Goal: Transaction & Acquisition: Obtain resource

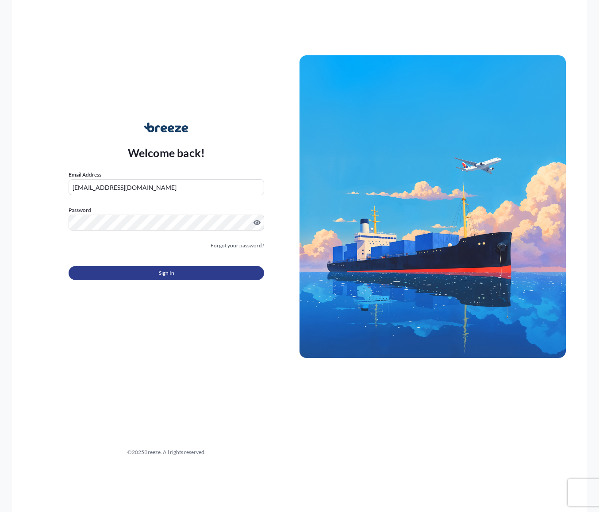
click at [157, 273] on button "Sign In" at bounding box center [167, 273] width 196 height 14
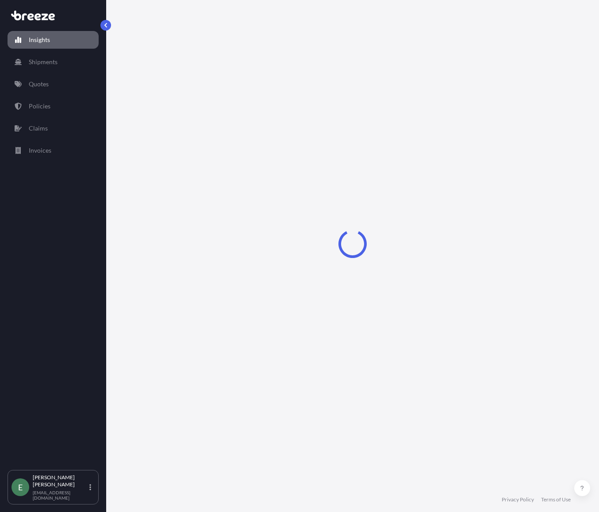
select select "2025"
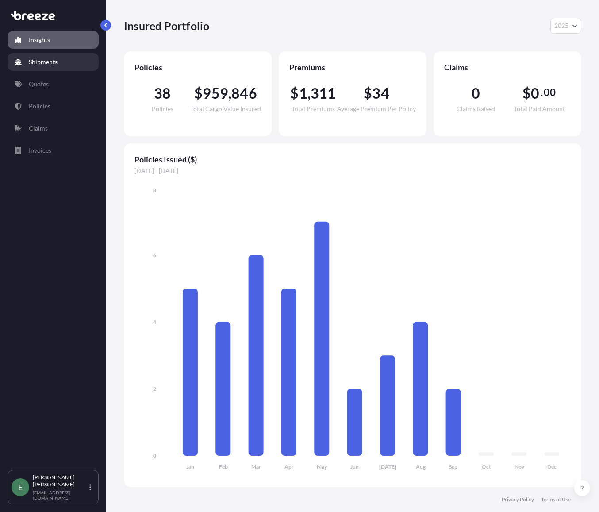
click at [52, 68] on link "Shipments" at bounding box center [53, 62] width 91 height 18
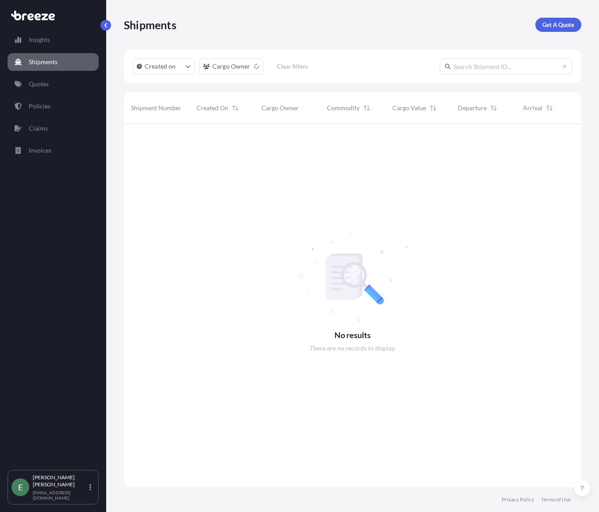
scroll to position [389, 451]
click at [45, 95] on div "Insights Shipments Quotes Policies Claims Invoices" at bounding box center [53, 246] width 91 height 447
click at [45, 86] on p "Quotes" at bounding box center [39, 84] width 20 height 9
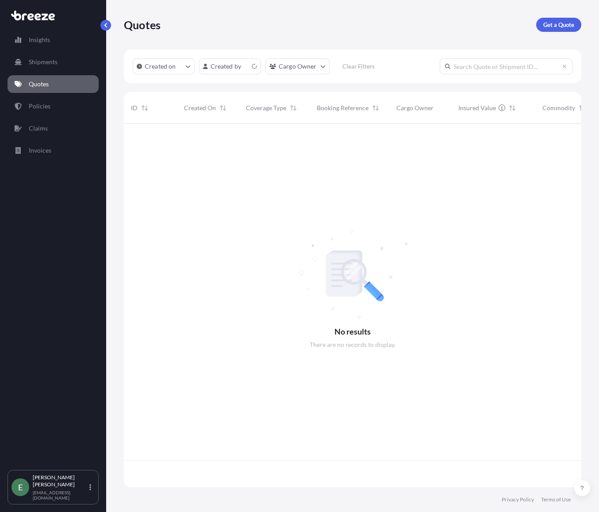
scroll to position [362, 451]
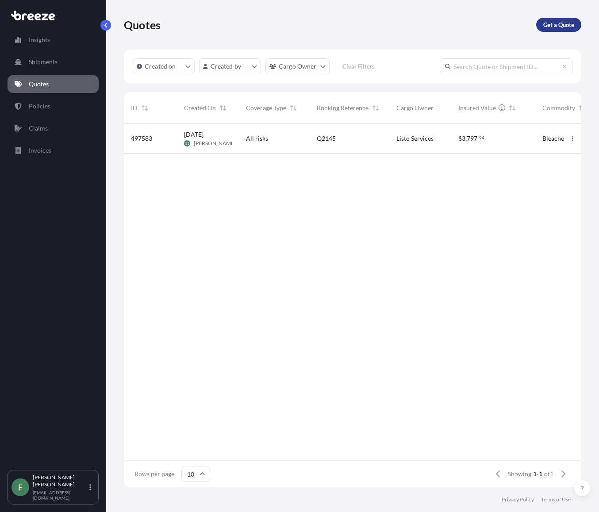
click at [558, 24] on p "Get a Quote" at bounding box center [558, 24] width 31 height 9
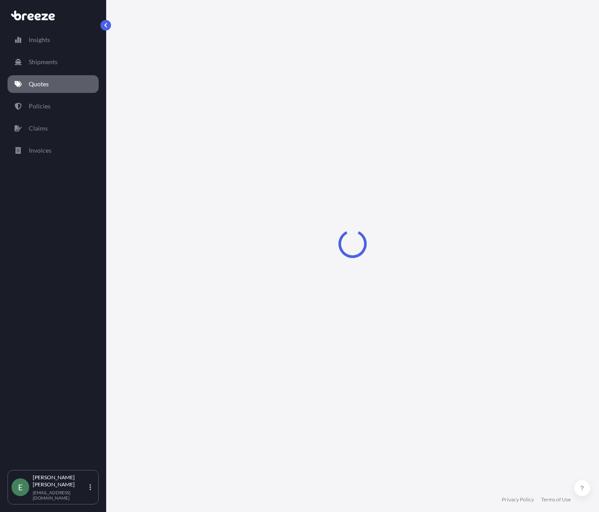
select select "Sea"
select select "1"
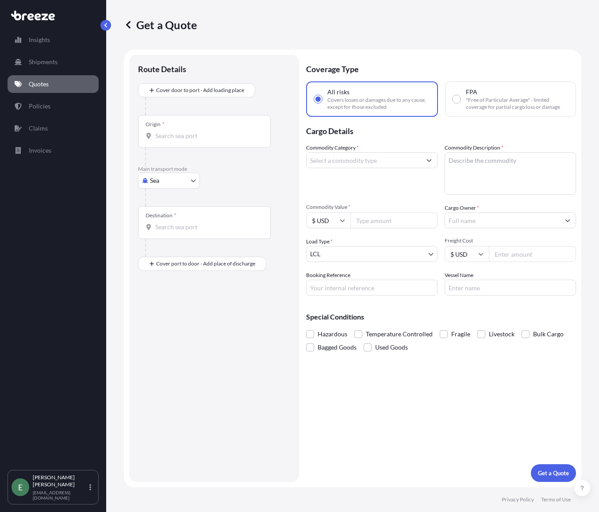
click at [160, 181] on body "Insights Shipments Quotes Policies Claims Invoices E [PERSON_NAME] [EMAIL_ADDRE…" at bounding box center [299, 256] width 599 height 512
click at [162, 232] on span "Road" at bounding box center [162, 235] width 14 height 9
select select "Road"
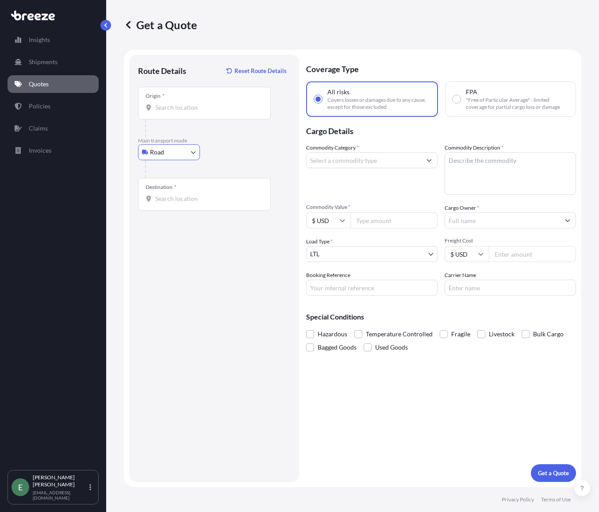
click at [183, 100] on div "Origin *" at bounding box center [204, 103] width 133 height 33
click at [183, 103] on input "Origin *" at bounding box center [207, 107] width 104 height 9
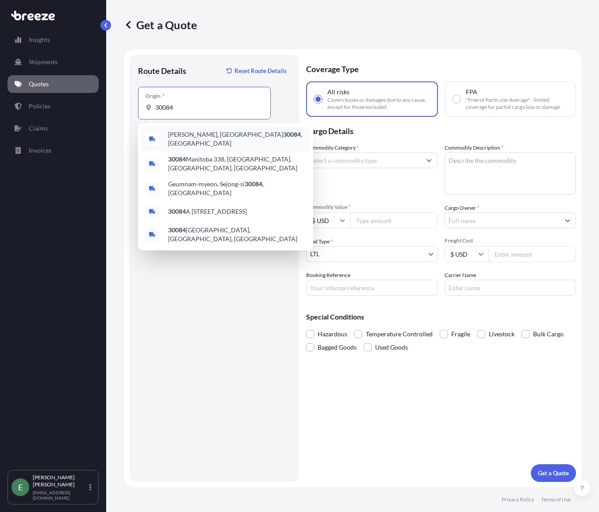
click at [157, 133] on div "Suggestions" at bounding box center [152, 139] width 14 height 14
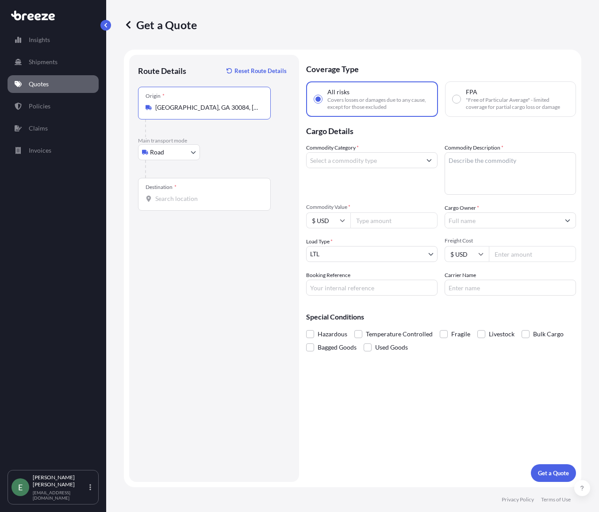
type input "[GEOGRAPHIC_DATA], GA 30084, [GEOGRAPHIC_DATA]"
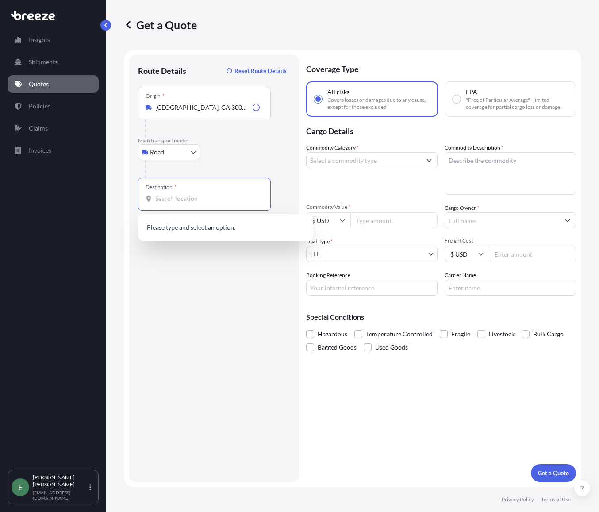
click at [179, 198] on input "Destination *" at bounding box center [207, 198] width 104 height 9
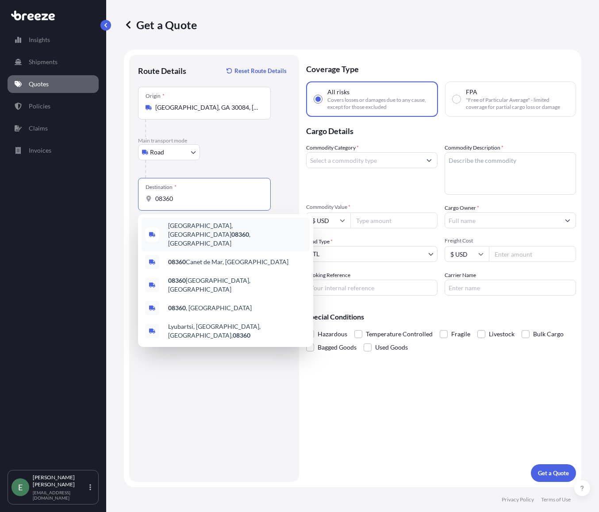
click at [175, 229] on span "[GEOGRAPHIC_DATA] , [GEOGRAPHIC_DATA]" at bounding box center [237, 234] width 138 height 27
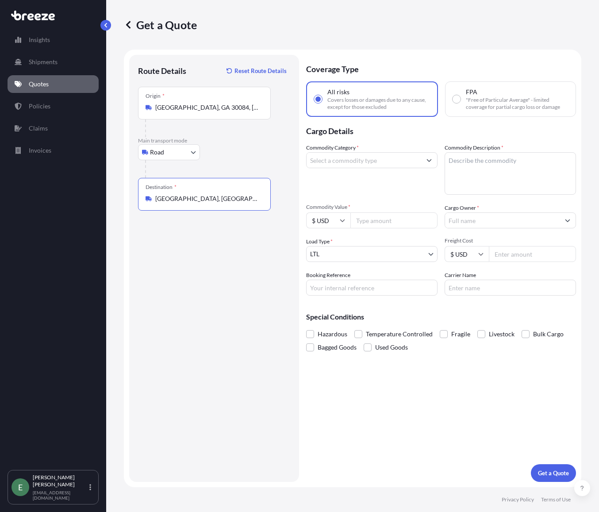
type input "[GEOGRAPHIC_DATA], [GEOGRAPHIC_DATA]"
click at [361, 165] on input "Commodity Category *" at bounding box center [364, 160] width 115 height 16
type input "a"
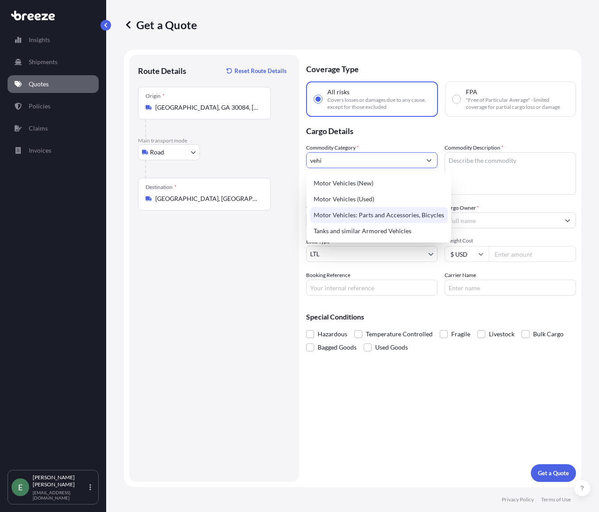
click at [362, 213] on div "Motor Vehicles: Parts and Accessories, Bicycles" at bounding box center [379, 215] width 138 height 16
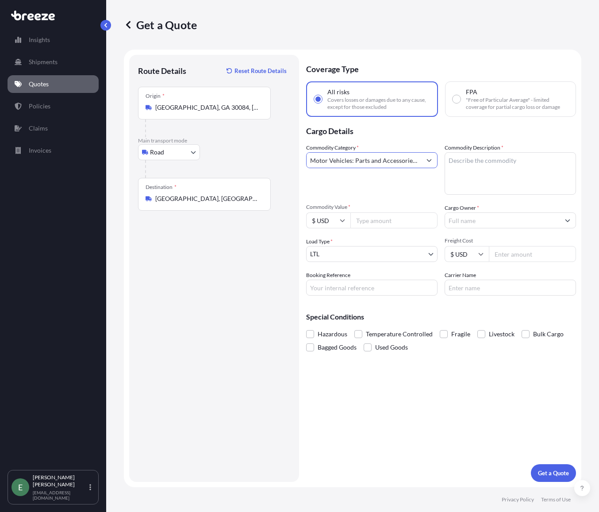
type input "Motor Vehicles: Parts and Accessories, Bicycles"
click at [482, 158] on textarea "Commodity Description *" at bounding box center [510, 173] width 131 height 42
click at [468, 173] on textarea "Commodity Description *" at bounding box center [510, 173] width 131 height 42
paste textarea "2-FRONT SKIRTS"
type textarea "2-FRONT SKIRTS"
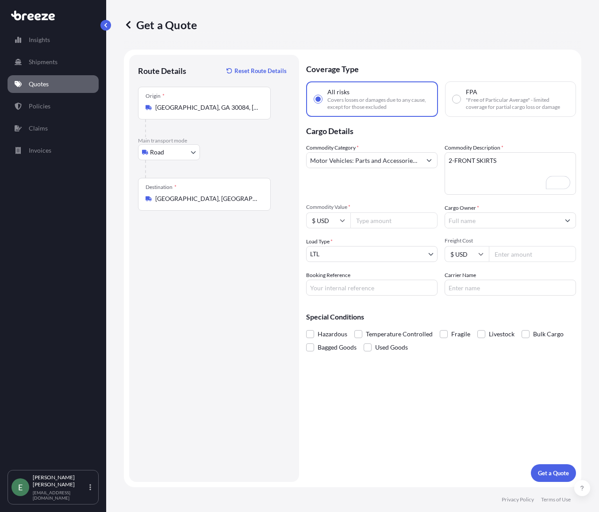
click at [387, 223] on input "Commodity Value *" at bounding box center [393, 220] width 87 height 16
type input "3696"
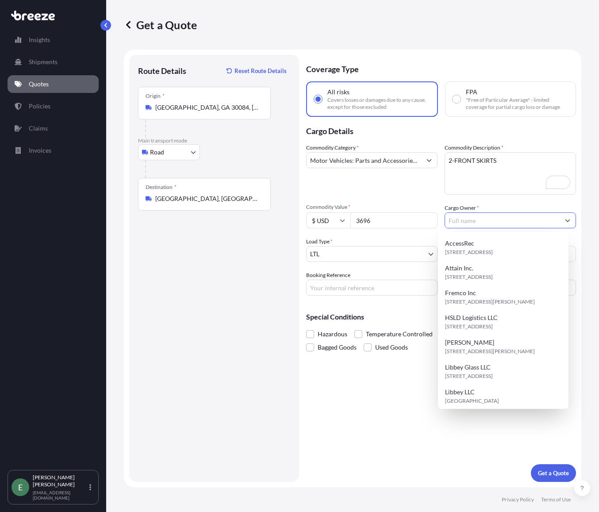
click at [486, 219] on input "Cargo Owner *" at bounding box center [502, 220] width 115 height 16
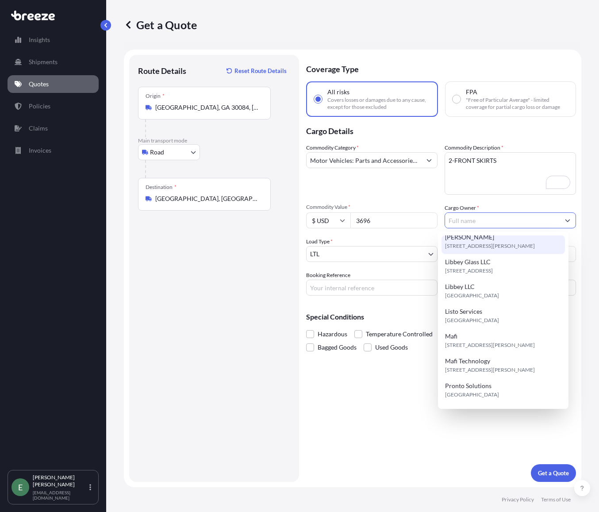
scroll to position [152, 0]
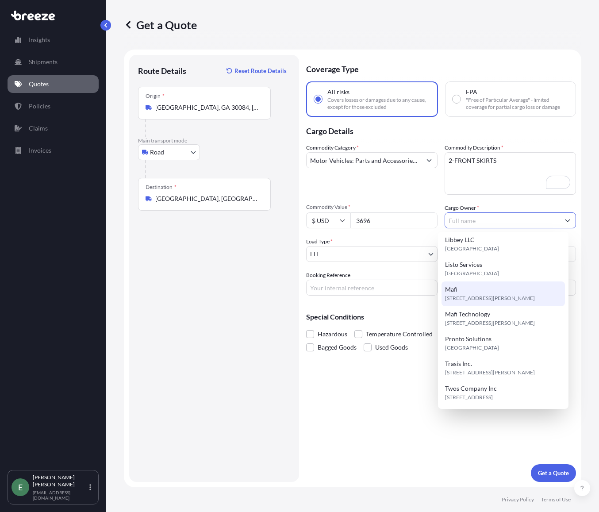
click at [473, 295] on span "[STREET_ADDRESS][PERSON_NAME]" at bounding box center [490, 298] width 90 height 9
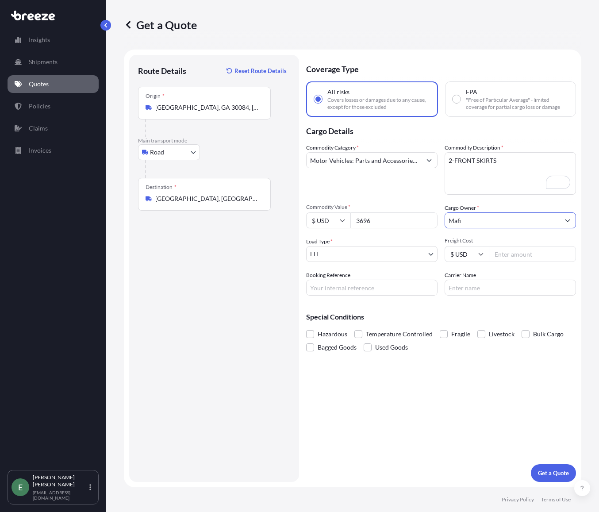
click at [575, 219] on button "Show suggestions" at bounding box center [568, 220] width 16 height 16
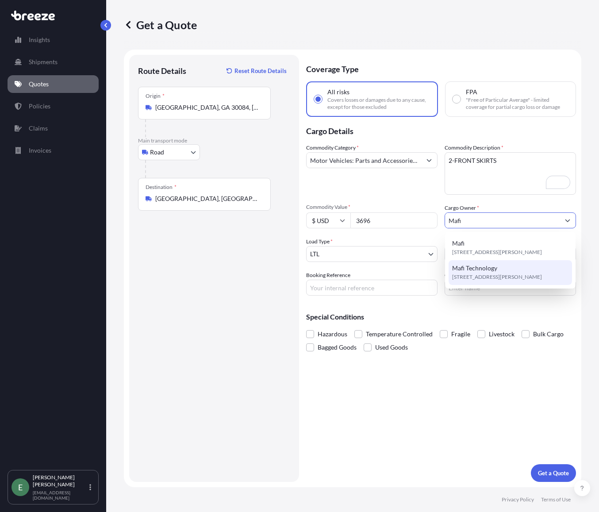
click at [490, 276] on span "[STREET_ADDRESS][PERSON_NAME]" at bounding box center [497, 277] width 90 height 9
type input "Mafi Technology"
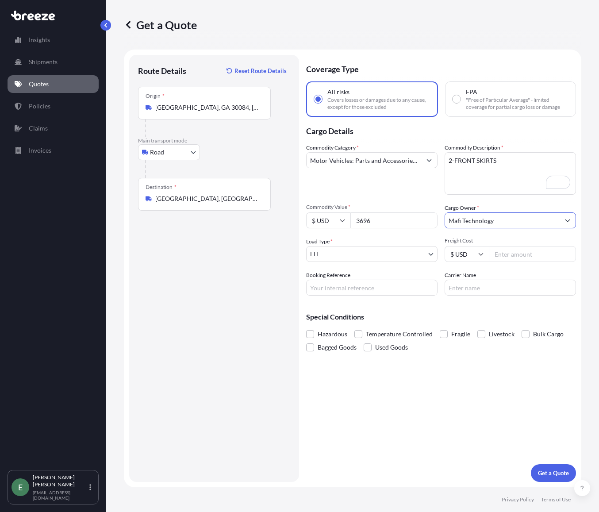
click at [543, 252] on input "Freight Cost" at bounding box center [532, 254] width 87 height 16
click at [505, 251] on input "Freight Cost" at bounding box center [532, 254] width 87 height 16
type input "1455.73"
click at [350, 289] on input "Booking Reference" at bounding box center [371, 288] width 131 height 16
type input "Q2174"
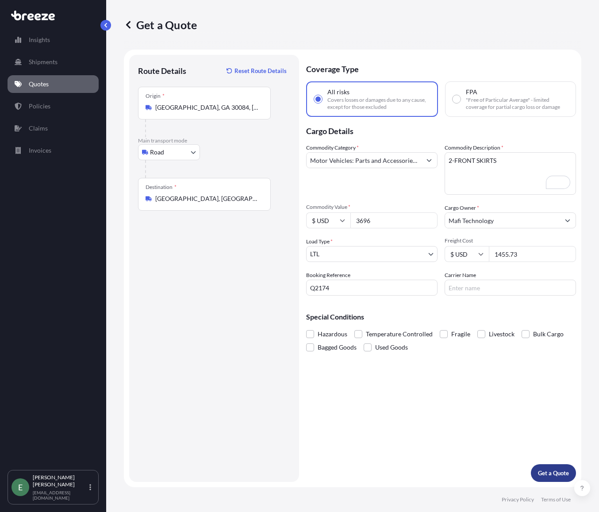
click at [546, 470] on p "Get a Quote" at bounding box center [553, 473] width 31 height 9
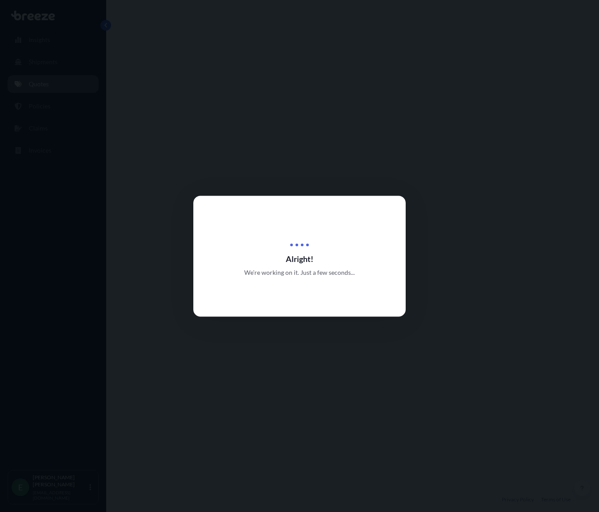
select select "Road"
select select "1"
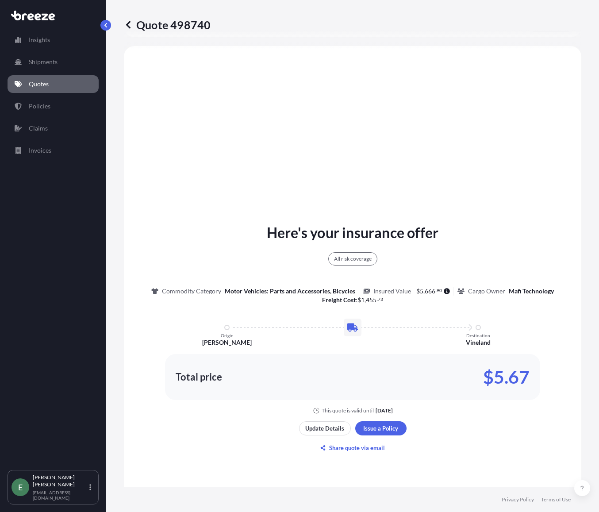
scroll to position [342, 0]
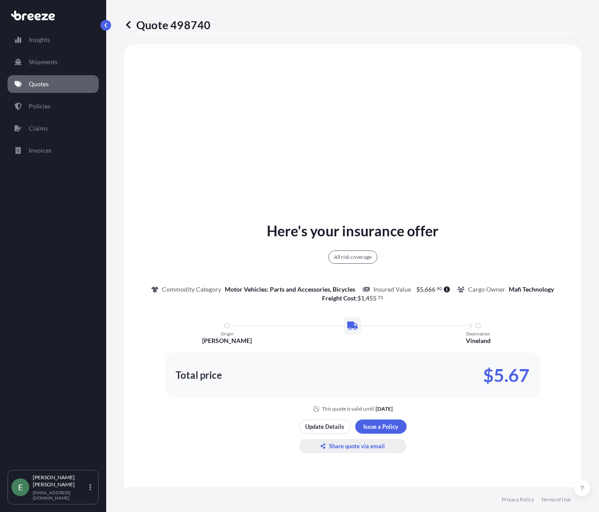
click at [340, 449] on p "Share quote via email" at bounding box center [357, 446] width 56 height 9
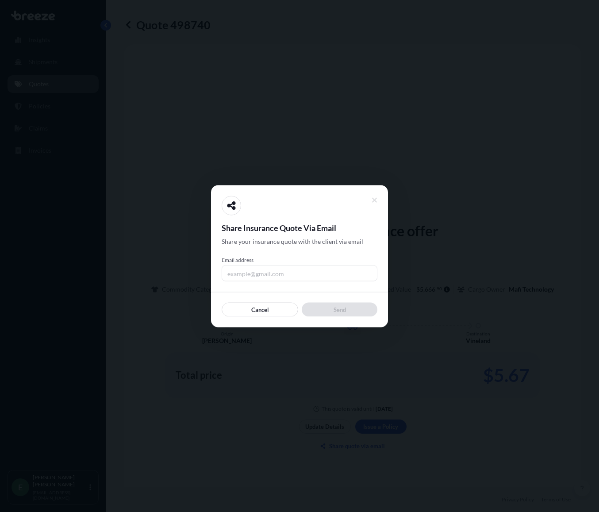
click at [264, 276] on input "Email address" at bounding box center [300, 273] width 156 height 16
type input "[EMAIL_ADDRESS][DOMAIN_NAME]"
